Goal: Browse casually: Explore the website without a specific task or goal

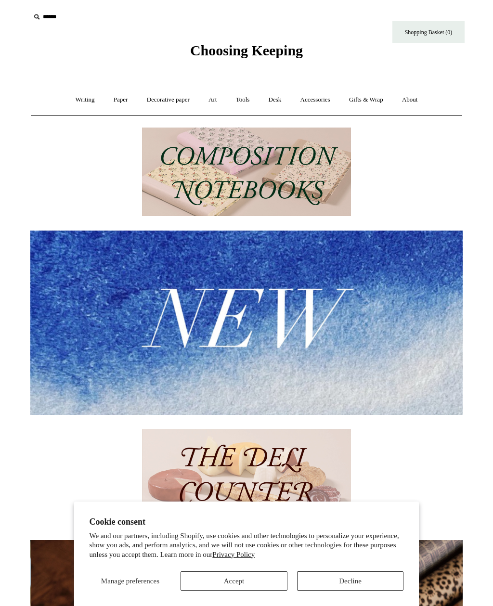
scroll to position [0, 864]
click at [254, 584] on button "Accept" at bounding box center [233, 580] width 107 height 19
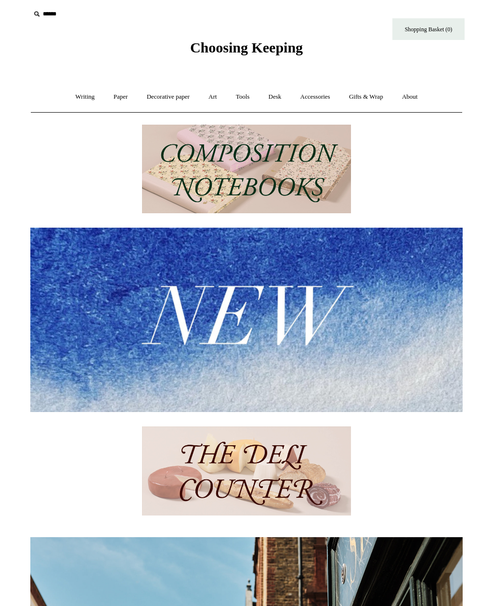
scroll to position [3, 0]
click at [109, 100] on link "Paper +" at bounding box center [121, 97] width 32 height 26
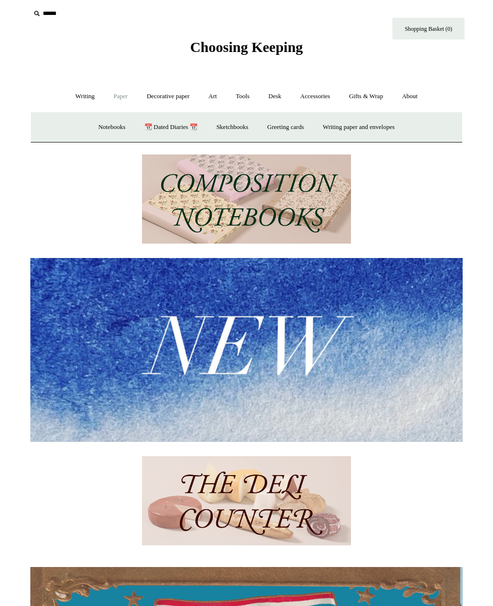
scroll to position [0, 0]
click at [164, 125] on link "📆 Dated Diaries 📆" at bounding box center [171, 128] width 70 height 26
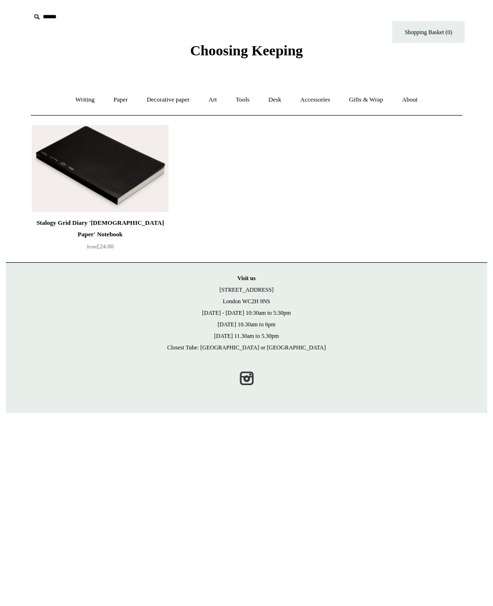
click at [115, 95] on link "Paper +" at bounding box center [121, 100] width 32 height 26
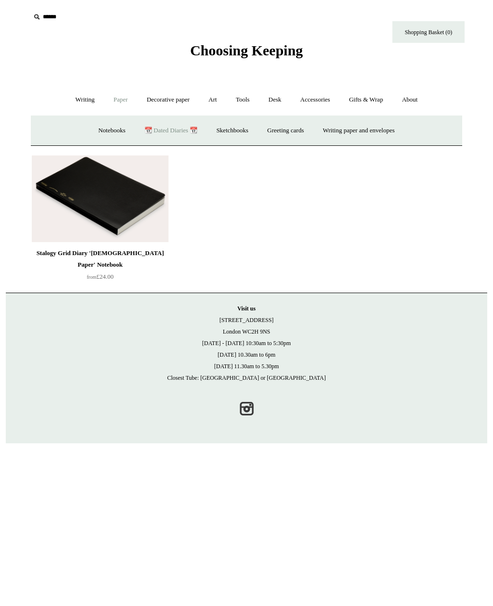
click at [106, 129] on link "Notebooks +" at bounding box center [111, 131] width 44 height 26
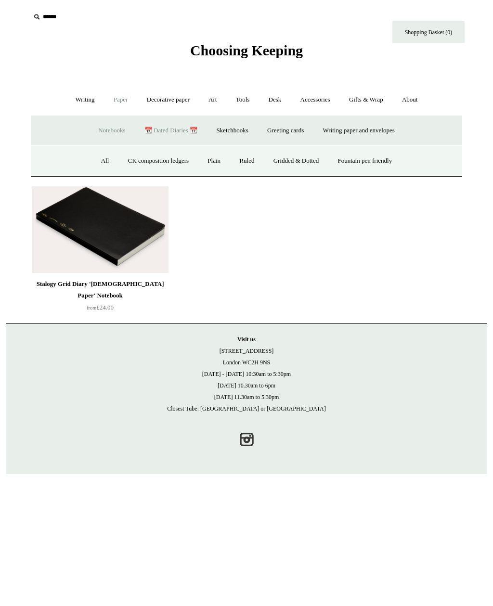
click at [370, 162] on link "Fountain pen friendly" at bounding box center [365, 161] width 72 height 26
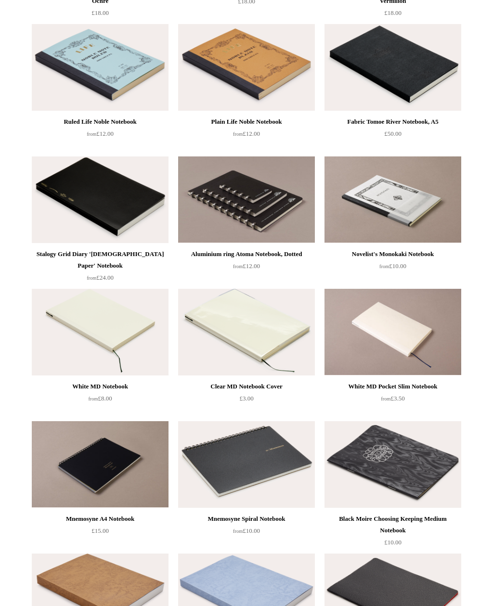
scroll to position [227, 0]
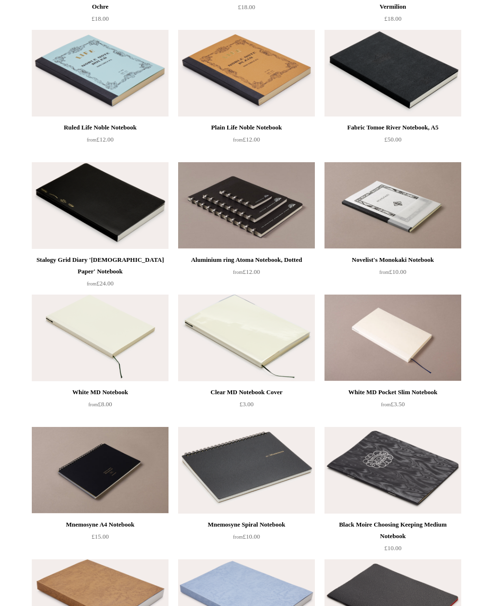
click at [425, 89] on img at bounding box center [392, 73] width 137 height 87
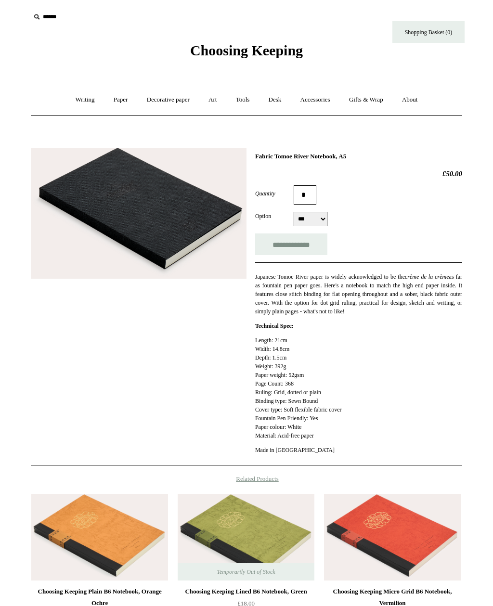
click at [276, 94] on link "Desk +" at bounding box center [275, 100] width 30 height 26
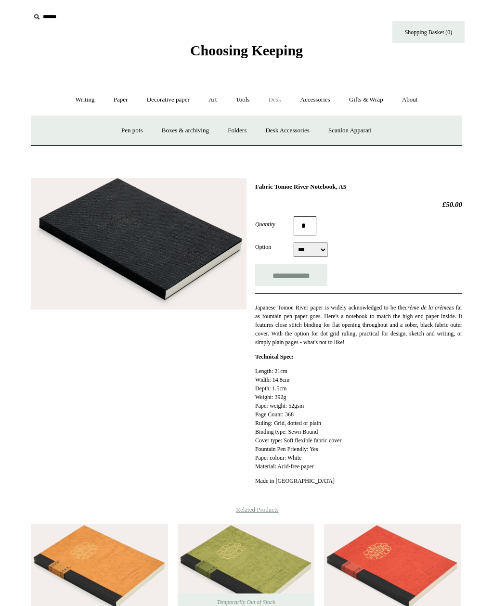
click at [286, 138] on link "Desk Accessories" at bounding box center [286, 131] width 61 height 26
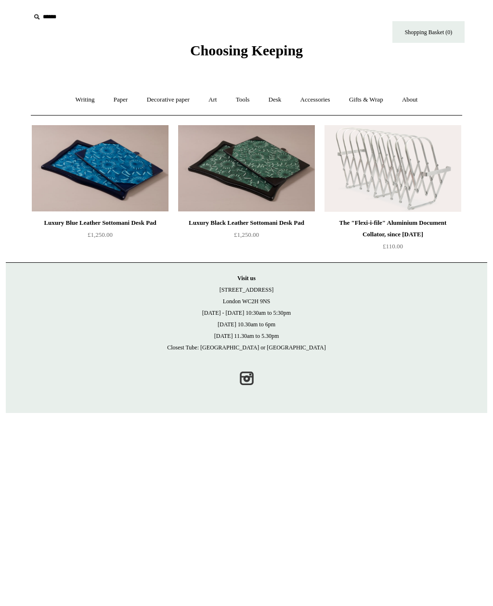
click at [319, 89] on link "Accessories +" at bounding box center [315, 100] width 47 height 26
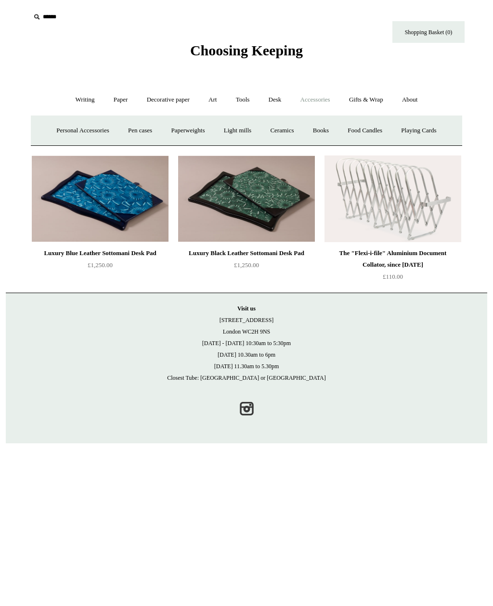
click at [324, 137] on link "Books" at bounding box center [320, 131] width 33 height 26
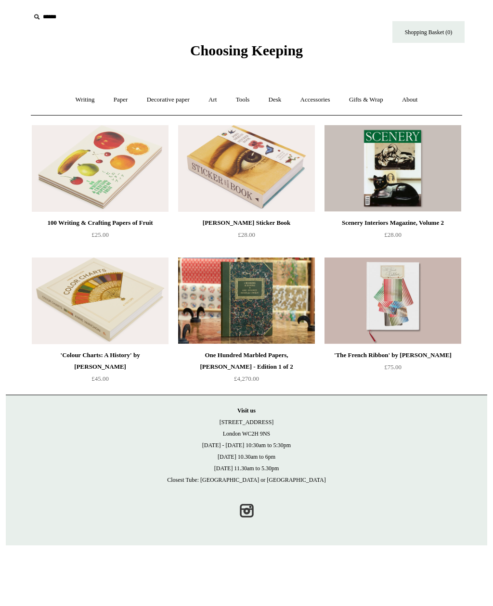
click at [318, 106] on link "Accessories +" at bounding box center [315, 100] width 47 height 26
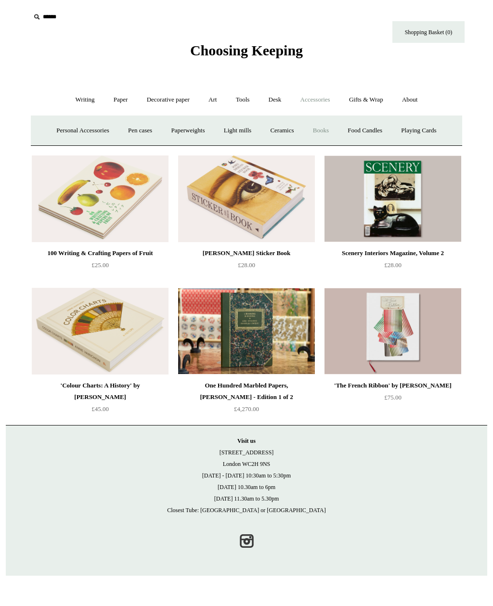
click at [192, 138] on link "Paperweights +" at bounding box center [187, 131] width 51 height 26
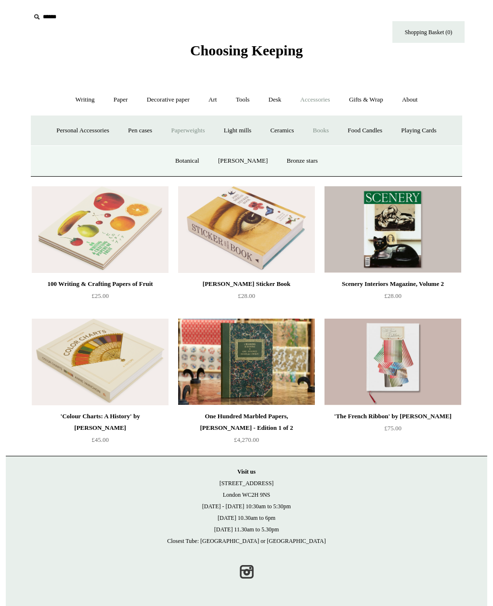
click at [192, 165] on link "Botanical" at bounding box center [186, 161] width 41 height 26
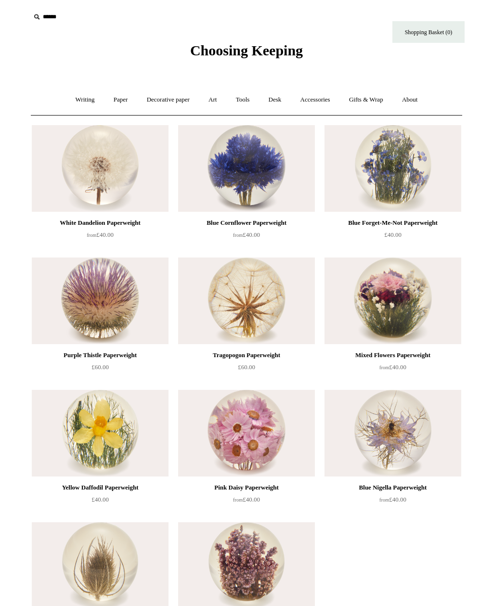
click at [324, 107] on link "Accessories +" at bounding box center [315, 100] width 47 height 26
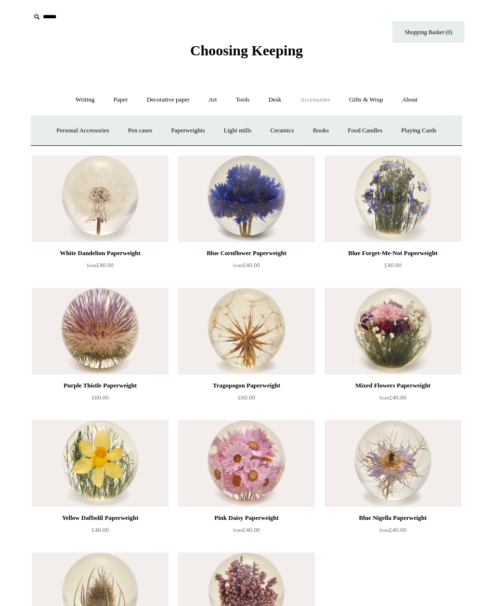
click at [328, 141] on link "Books" at bounding box center [320, 131] width 33 height 26
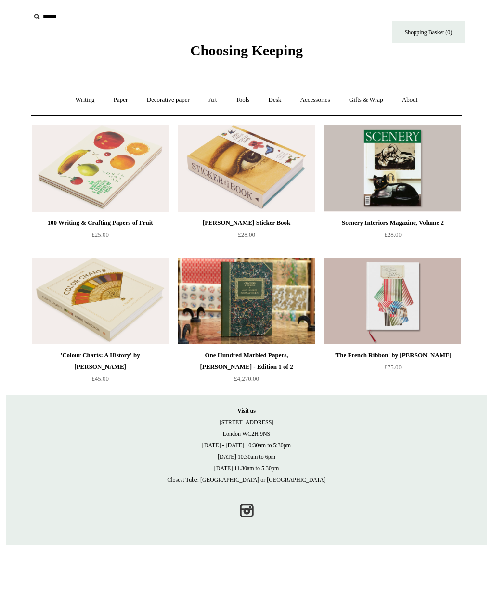
click at [328, 102] on link "Accessories +" at bounding box center [315, 100] width 47 height 26
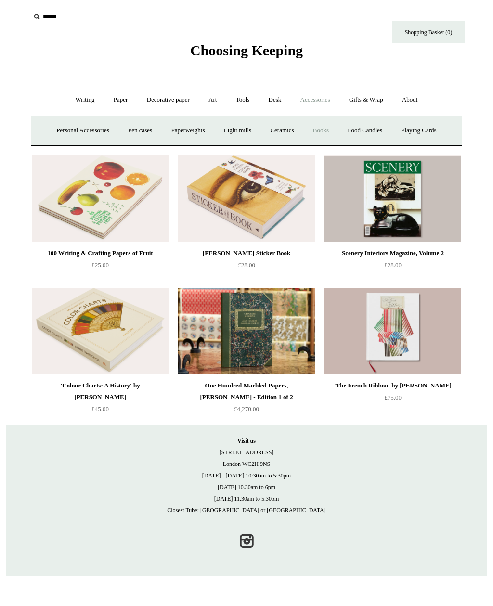
click at [188, 130] on link "Paperweights +" at bounding box center [187, 131] width 51 height 26
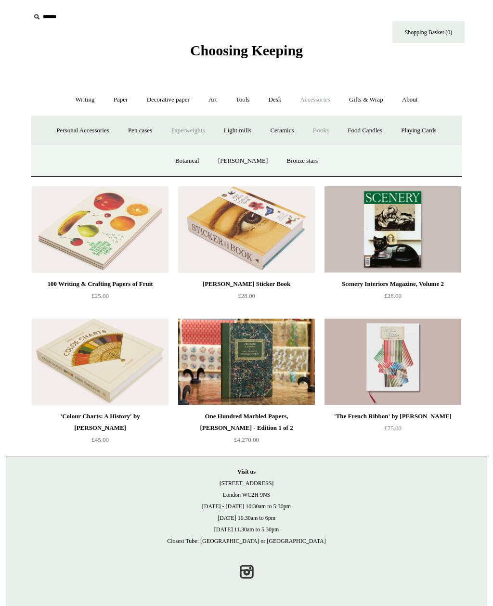
click at [142, 129] on link "Pen cases" at bounding box center [139, 131] width 41 height 26
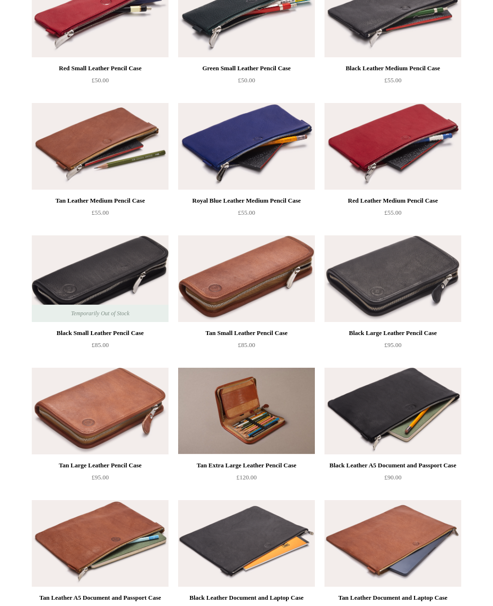
scroll to position [548, 0]
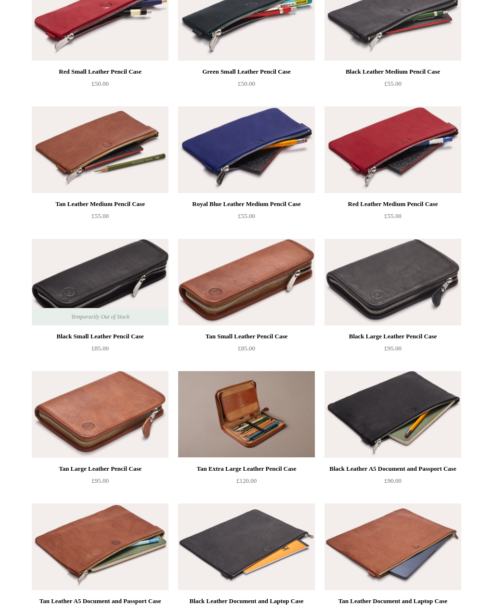
click at [422, 279] on img at bounding box center [392, 282] width 137 height 87
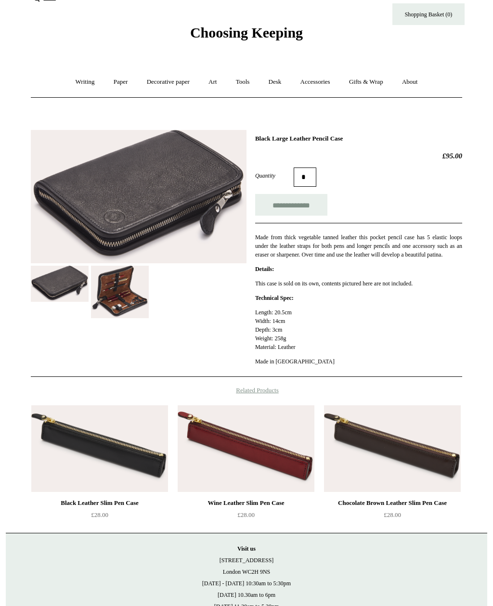
scroll to position [73, 0]
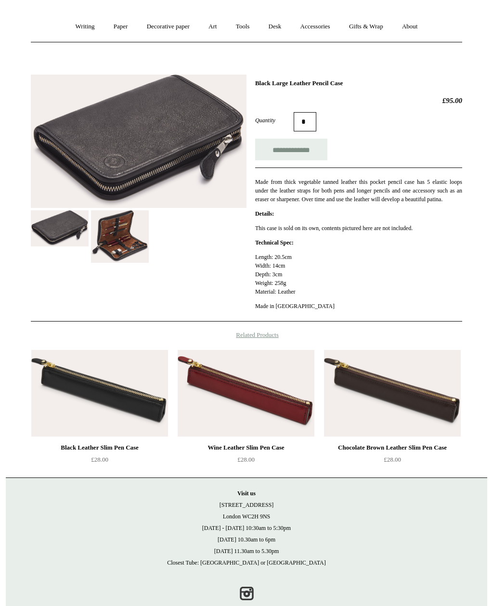
click at [148, 237] on img at bounding box center [120, 236] width 58 height 52
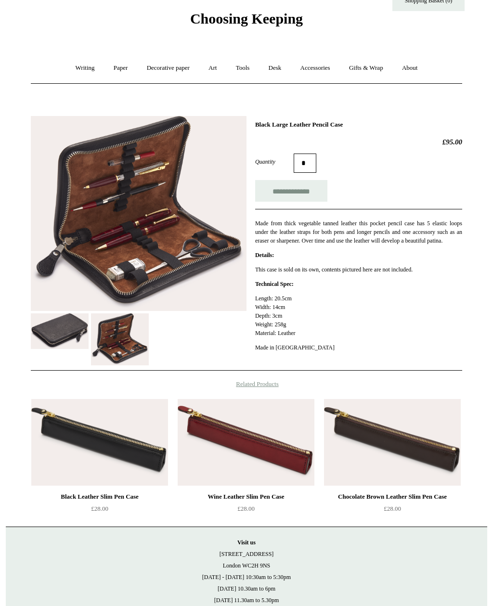
scroll to position [0, 0]
